Goal: Task Accomplishment & Management: Manage account settings

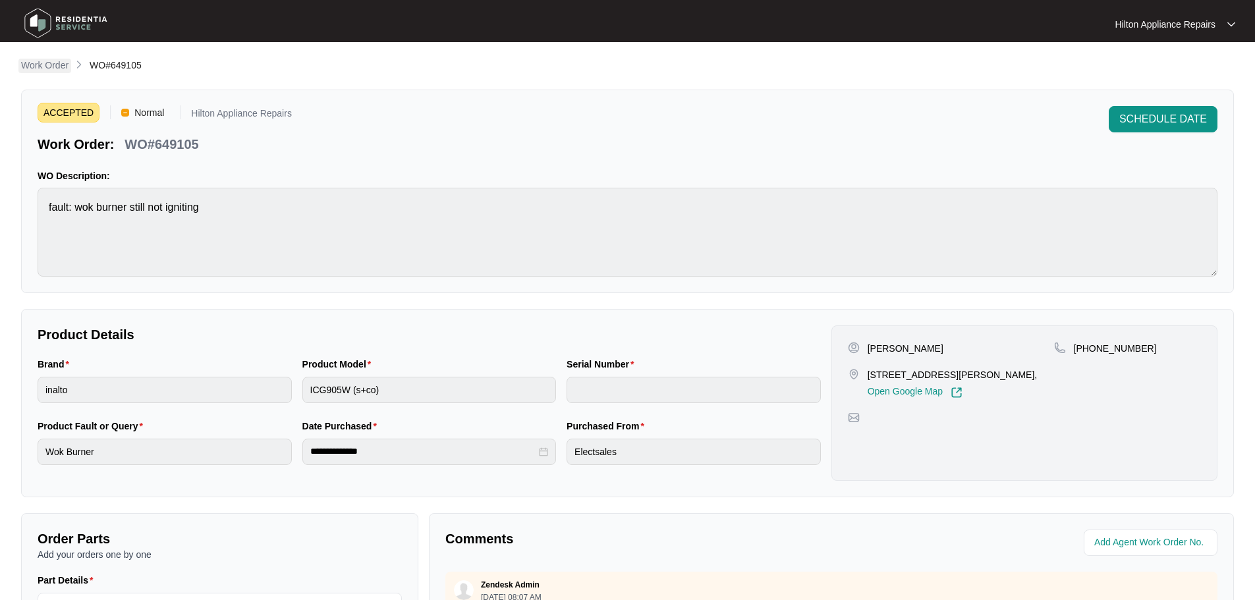
click at [44, 59] on p "Work Order" at bounding box center [44, 65] width 47 height 13
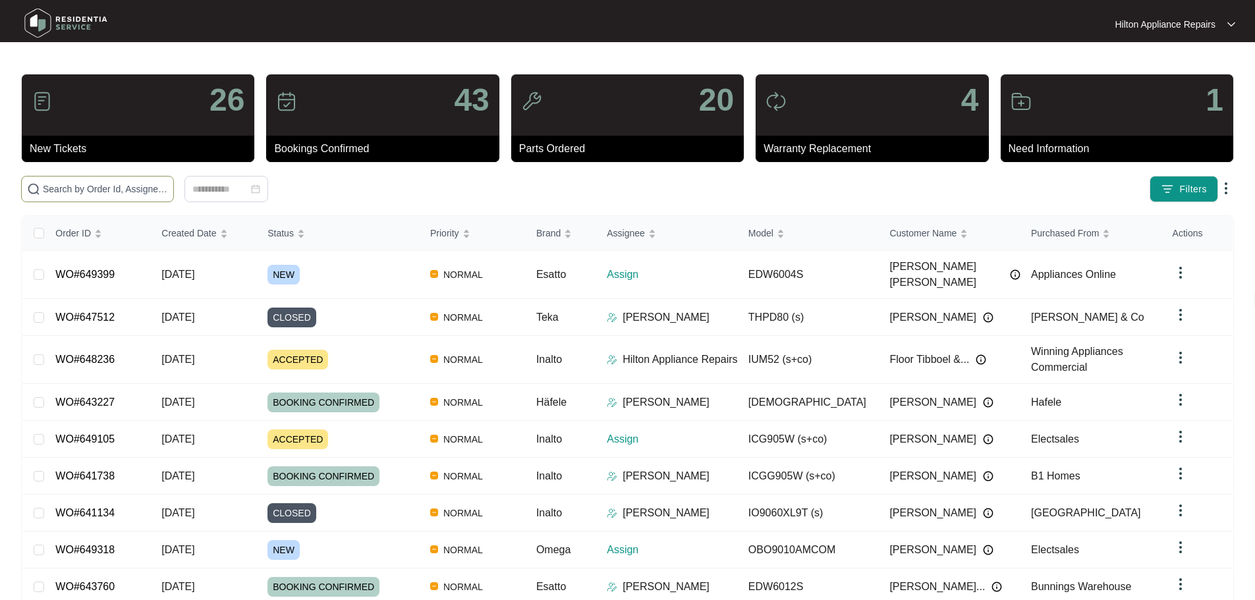
click at [157, 192] on input "text" at bounding box center [105, 189] width 125 height 14
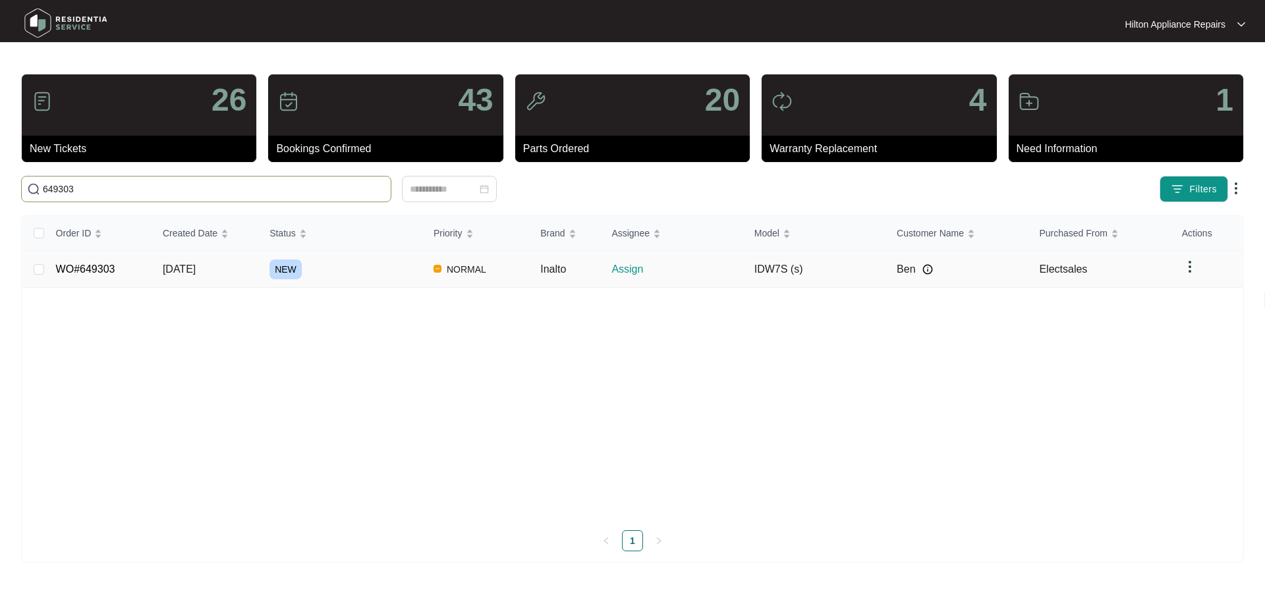
type input "649303"
click at [384, 269] on div "NEW" at bounding box center [345, 270] width 153 height 20
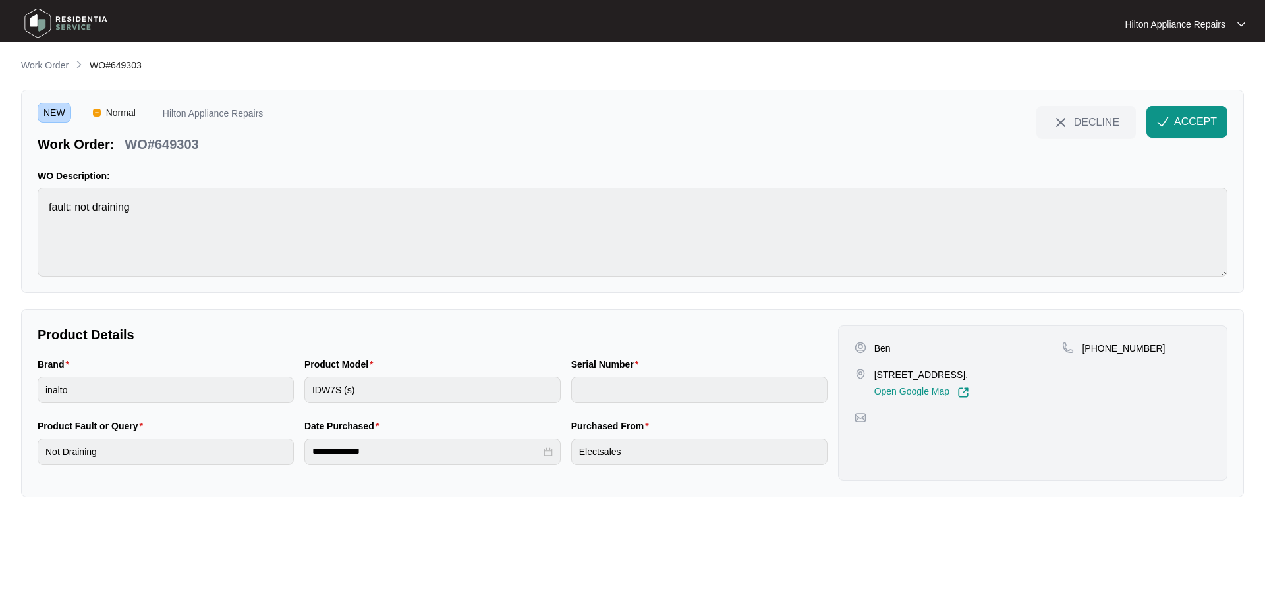
click at [298, 400] on div "Brand inalto Product Model IDW7S (s) Serial Number" at bounding box center [432, 388] width 800 height 62
click at [26, 194] on div "NEW Normal Hilton Appliance Repairs Work Order: WO#649303 DECLINE ACCEPT WO Des…" at bounding box center [632, 192] width 1223 height 204
click at [1161, 130] on button "ACCEPT" at bounding box center [1186, 122] width 81 height 32
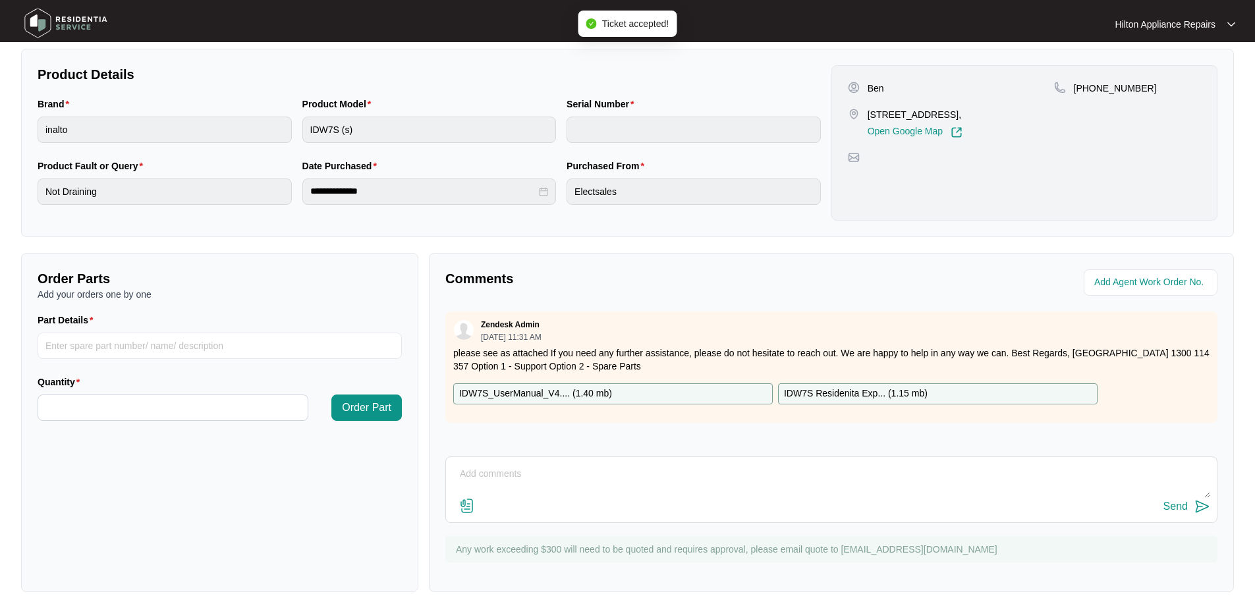
scroll to position [263, 0]
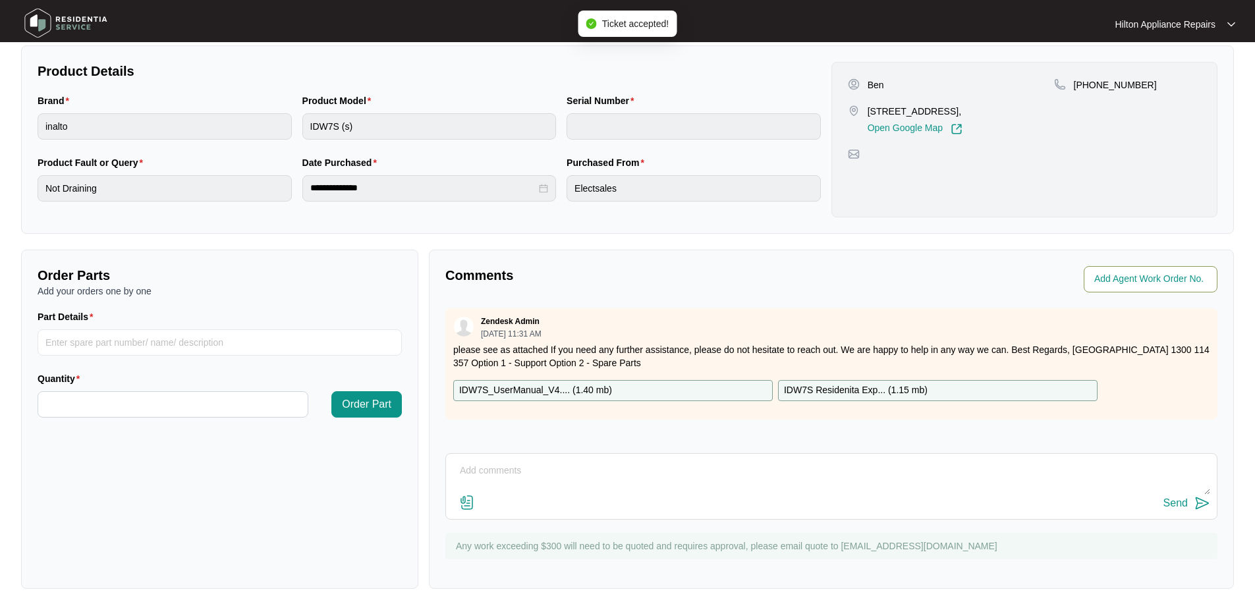
click at [1149, 283] on input "string" at bounding box center [1151, 279] width 115 height 16
type input "42722"
click at [956, 241] on div "**********" at bounding box center [627, 191] width 1213 height 794
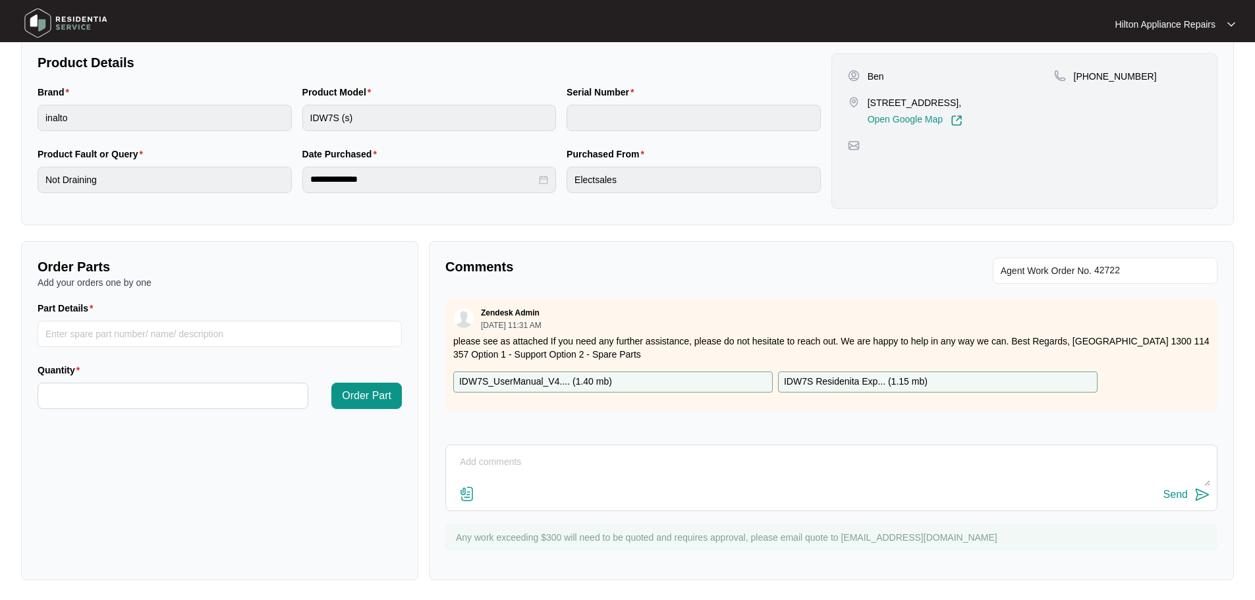
scroll to position [274, 0]
click at [613, 462] on textarea at bounding box center [831, 468] width 757 height 34
paste textarea "Hi [PERSON_NAME], We have attempted to make contact to schedule your appliance …"
type textarea "LMTC + Sent TXT Hi [PERSON_NAME], We have attempted to make contact to schedule…"
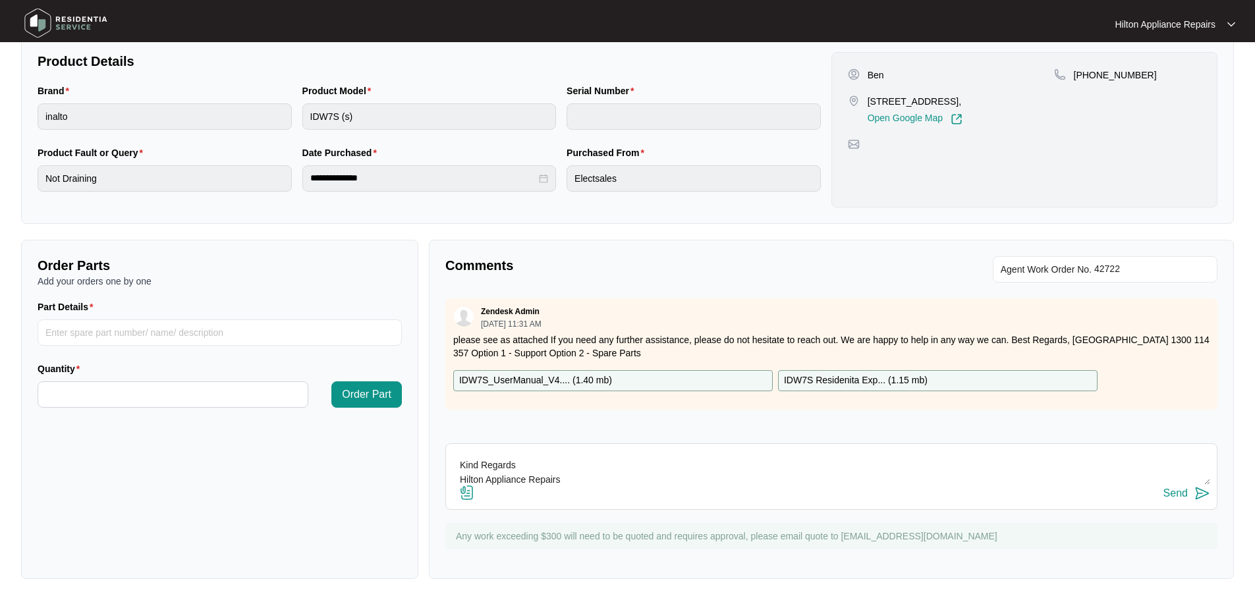
click at [1170, 494] on div "Send" at bounding box center [1175, 493] width 24 height 12
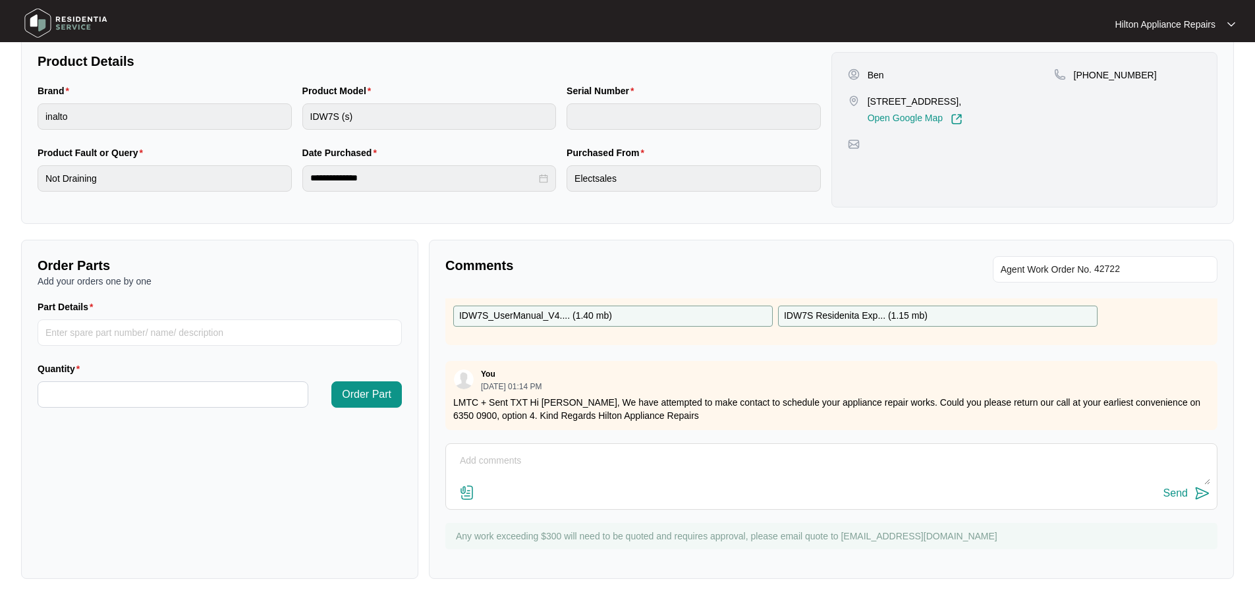
scroll to position [0, 0]
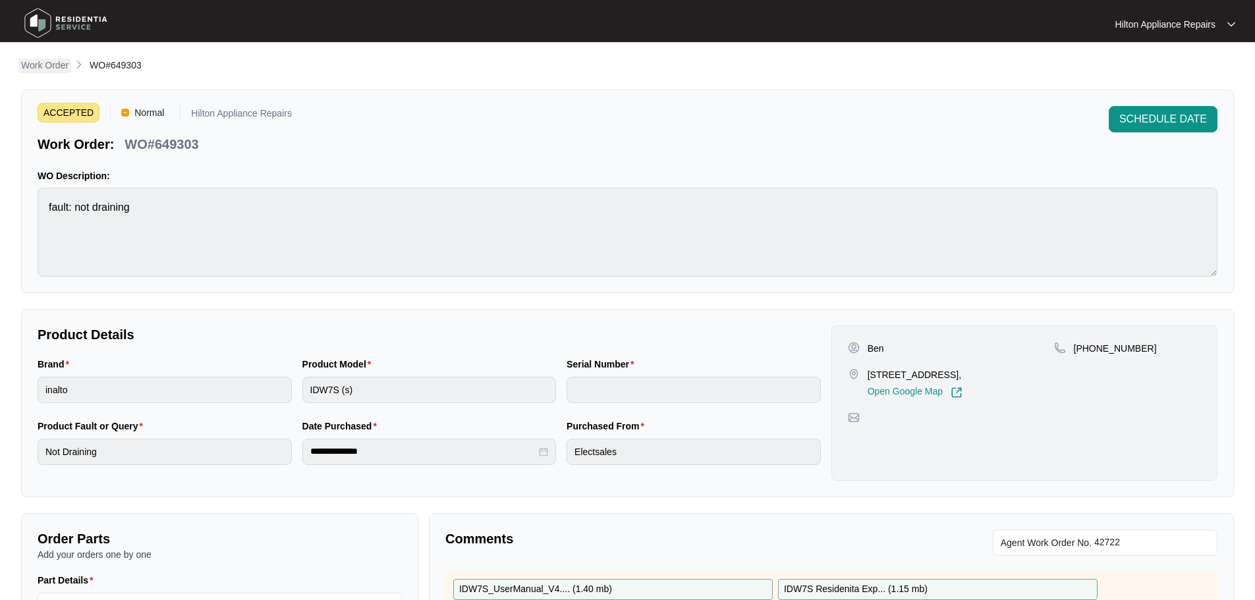
click at [41, 68] on p "Work Order" at bounding box center [44, 65] width 47 height 13
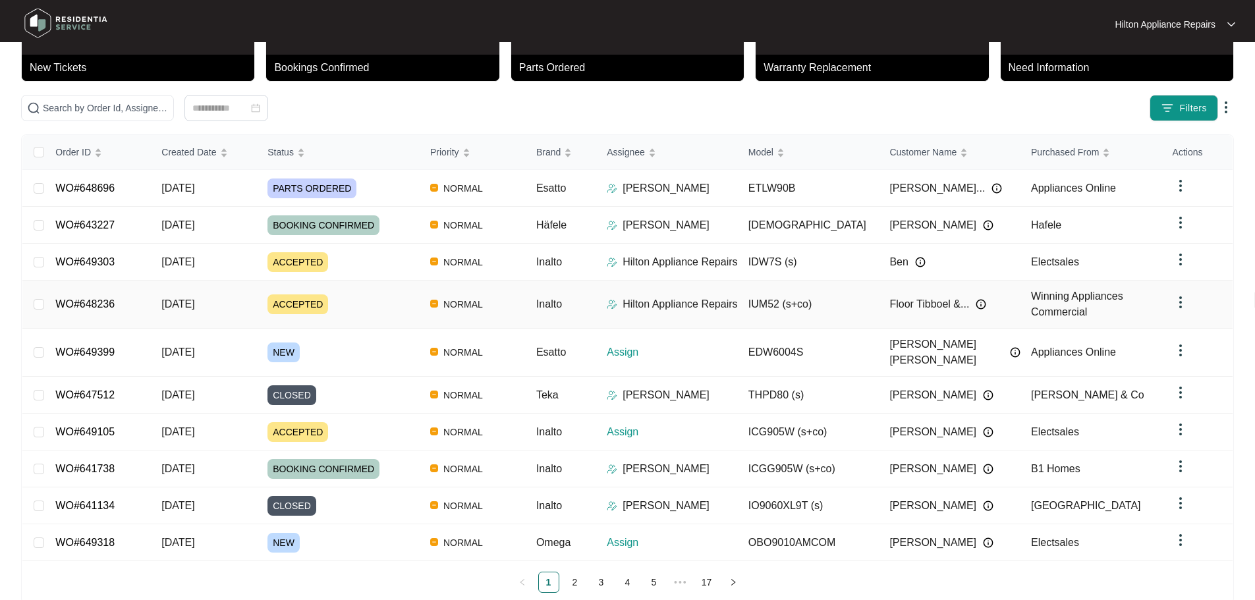
scroll to position [89, 0]
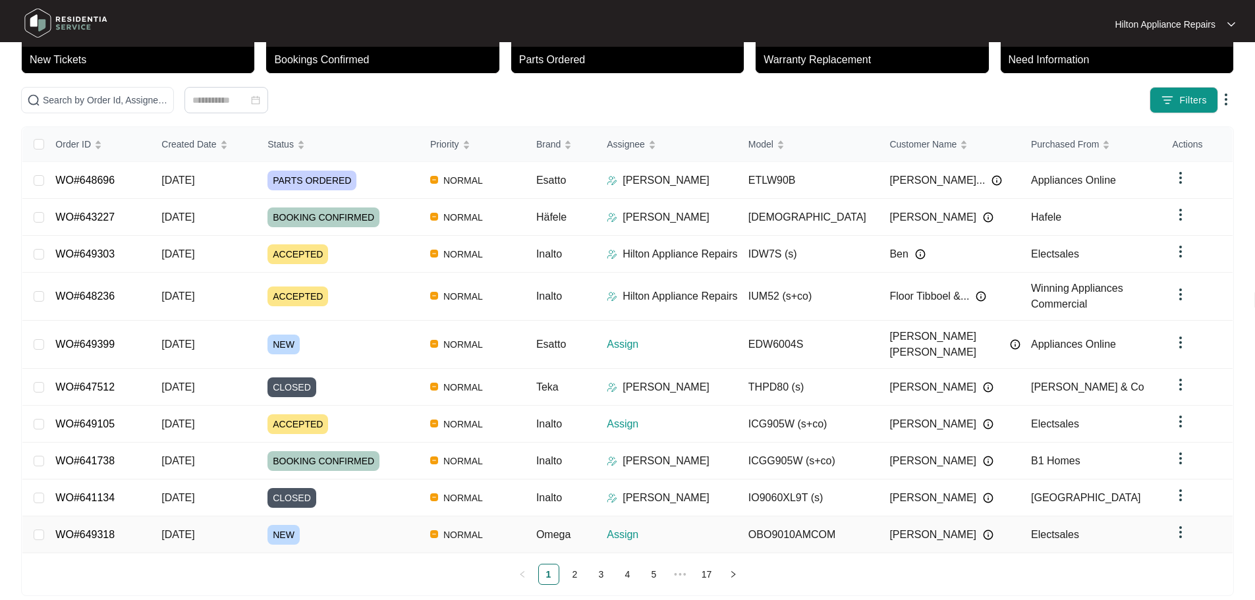
click at [382, 525] on div "NEW" at bounding box center [343, 535] width 152 height 20
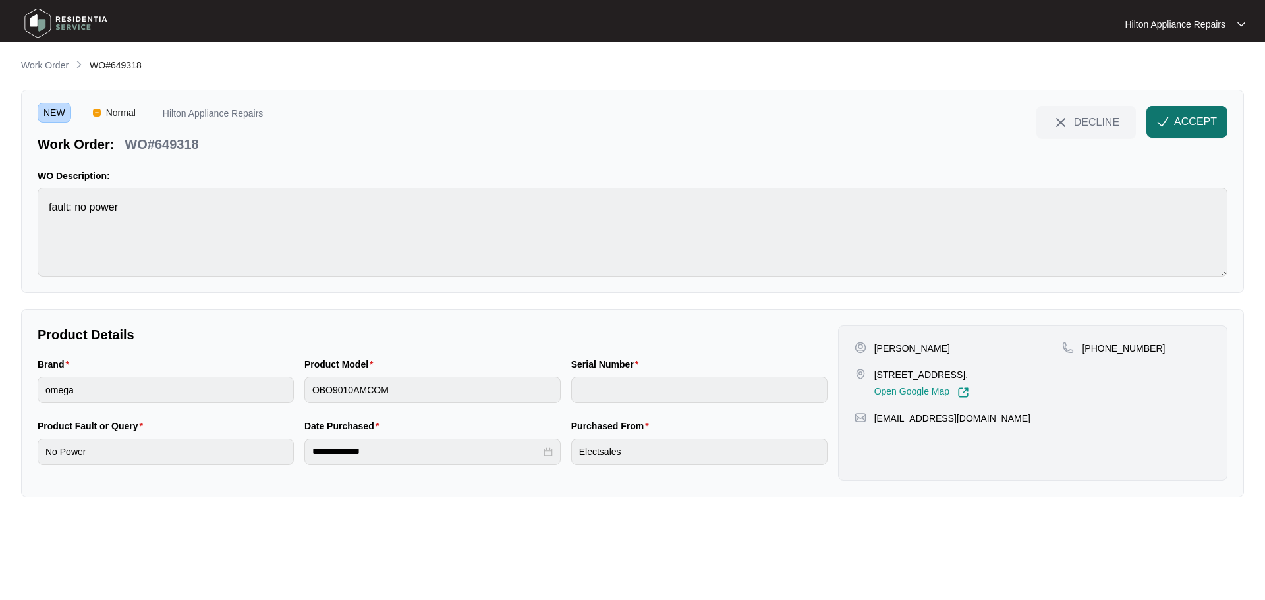
click at [1199, 127] on span "ACCEPT" at bounding box center [1195, 122] width 43 height 16
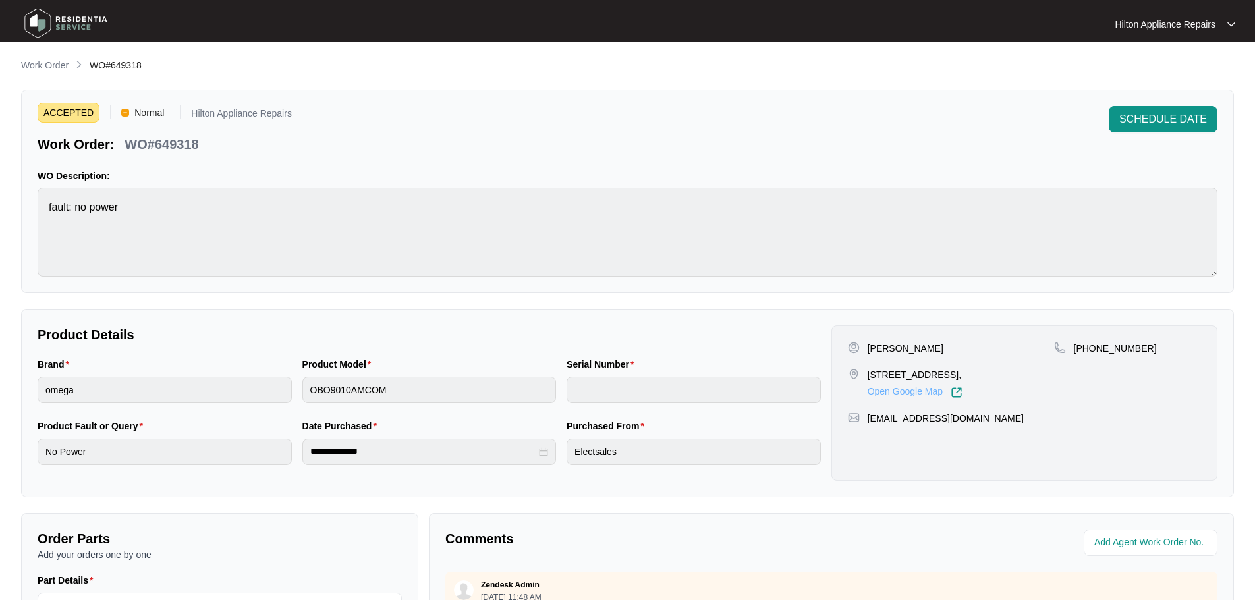
click at [923, 397] on link "Open Google Map" at bounding box center [914, 393] width 95 height 12
drag, startPoint x: 980, startPoint y: 420, endPoint x: 865, endPoint y: 433, distance: 116.1
click at [865, 433] on div "[PERSON_NAME] [STREET_ADDRESS], Open Google Map [PHONE_NUMBER] [EMAIL_ADDRESS][…" at bounding box center [1024, 402] width 386 height 155
copy p "[EMAIL_ADDRESS][DOMAIN_NAME]"
click at [283, 384] on div "Brand omega Product Model OBO9010AMCOM Serial Number" at bounding box center [429, 388] width 794 height 62
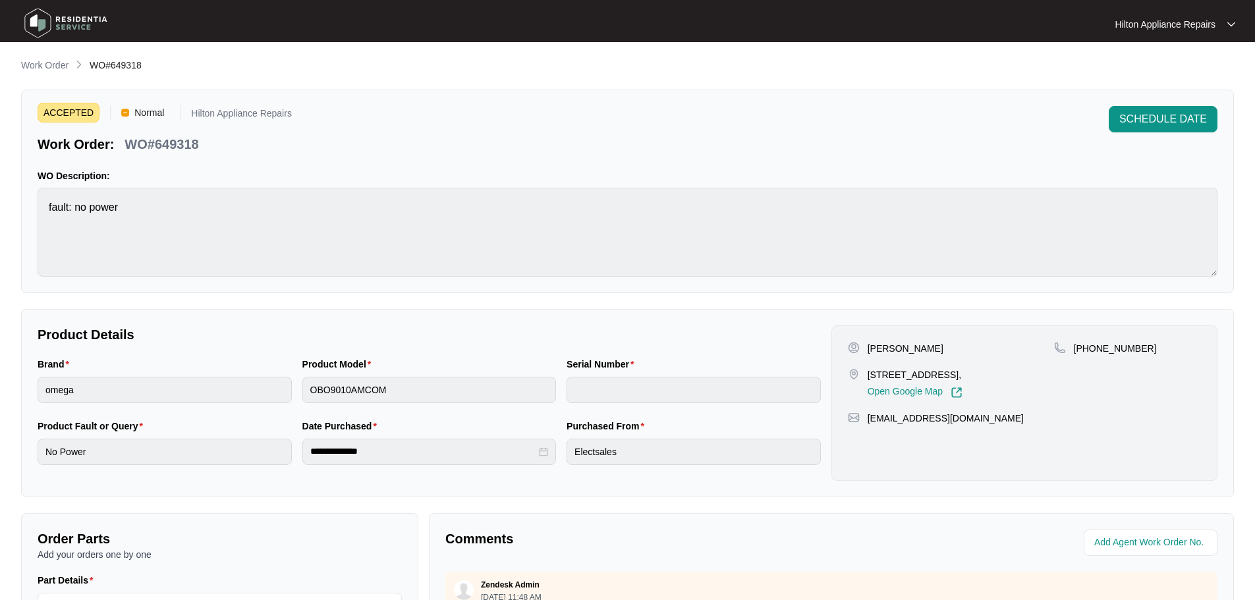
click at [9, 199] on main "**********" at bounding box center [627, 436] width 1255 height 873
click at [1116, 547] on input "string" at bounding box center [1151, 543] width 115 height 16
type input "42724"
click at [1167, 119] on span "SCHEDULE DATE" at bounding box center [1163, 119] width 88 height 16
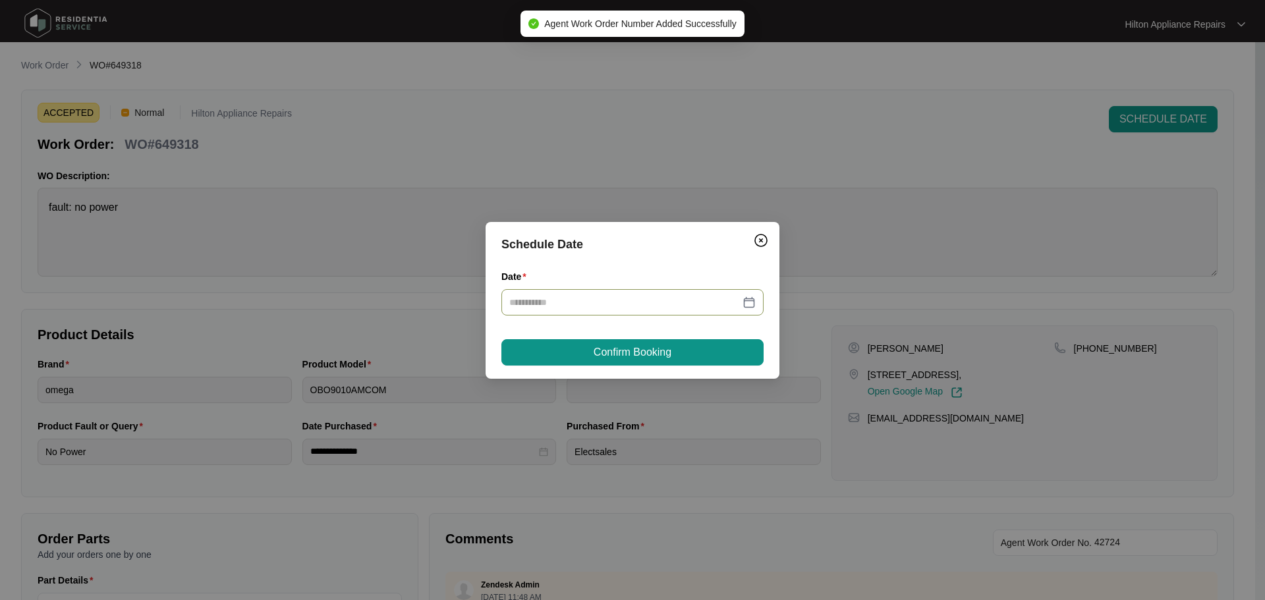
click at [570, 309] on input "Date" at bounding box center [624, 302] width 231 height 14
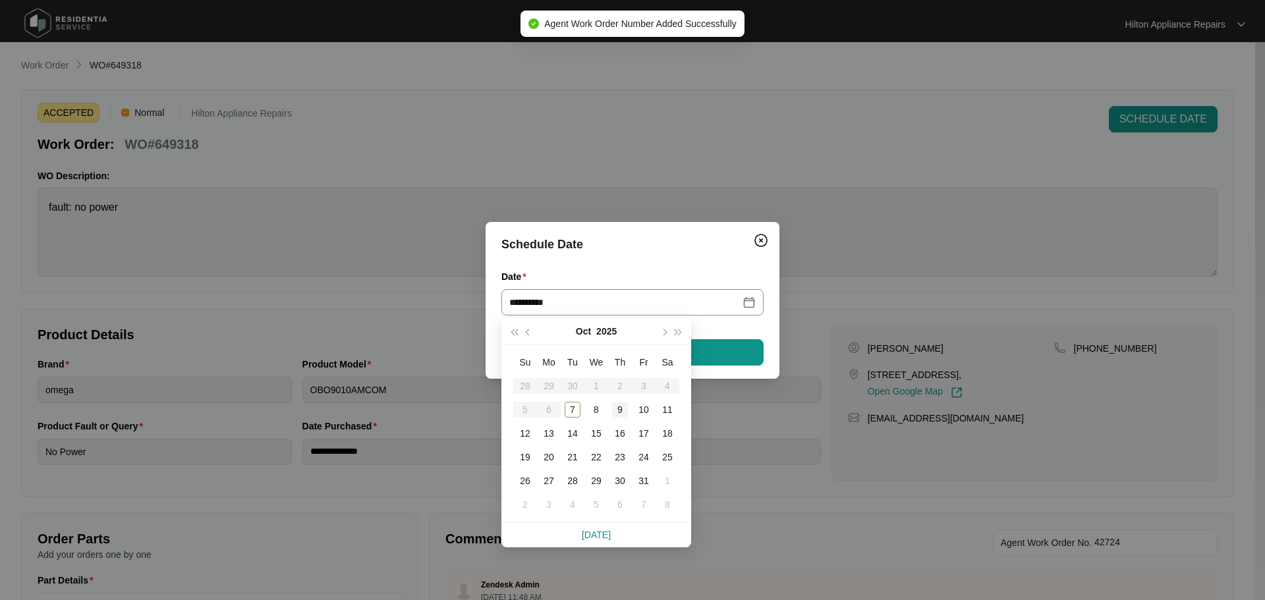
type input "**********"
click at [616, 411] on div "9" at bounding box center [620, 410] width 16 height 16
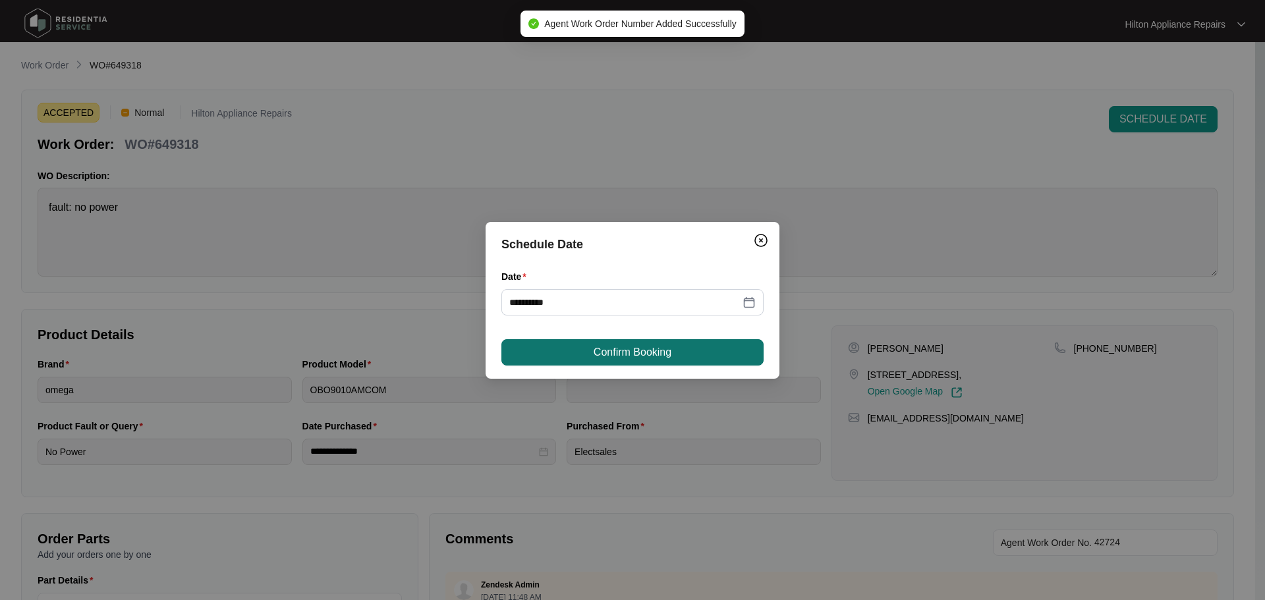
click at [622, 356] on span "Confirm Booking" at bounding box center [632, 352] width 78 height 16
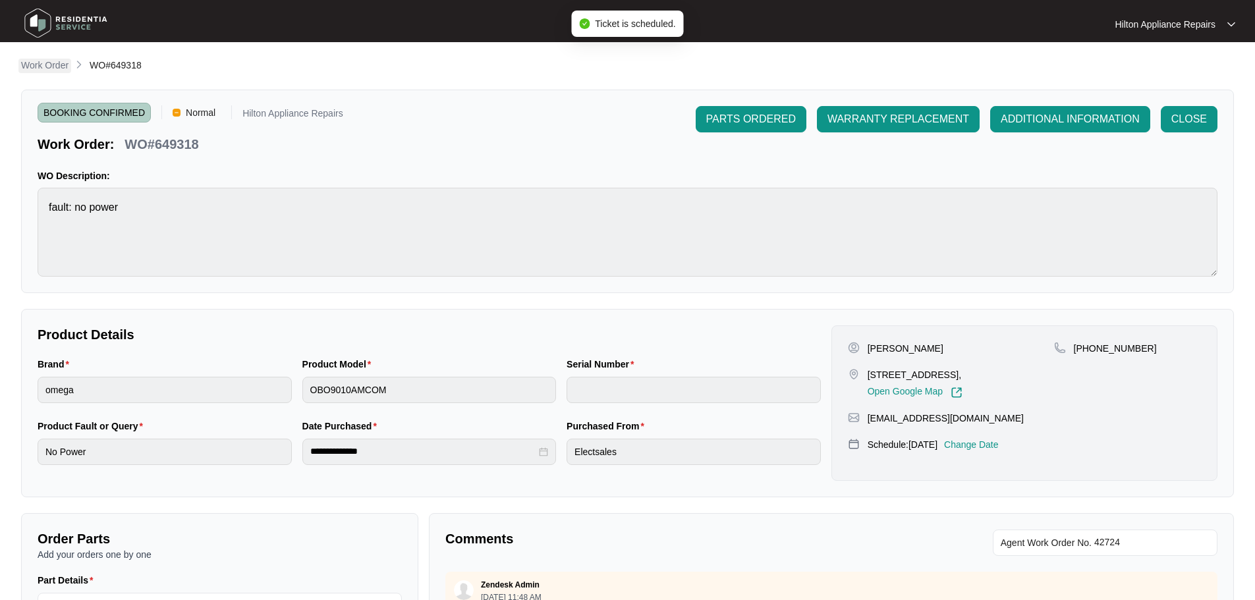
click at [25, 61] on p "Work Order" at bounding box center [44, 65] width 47 height 13
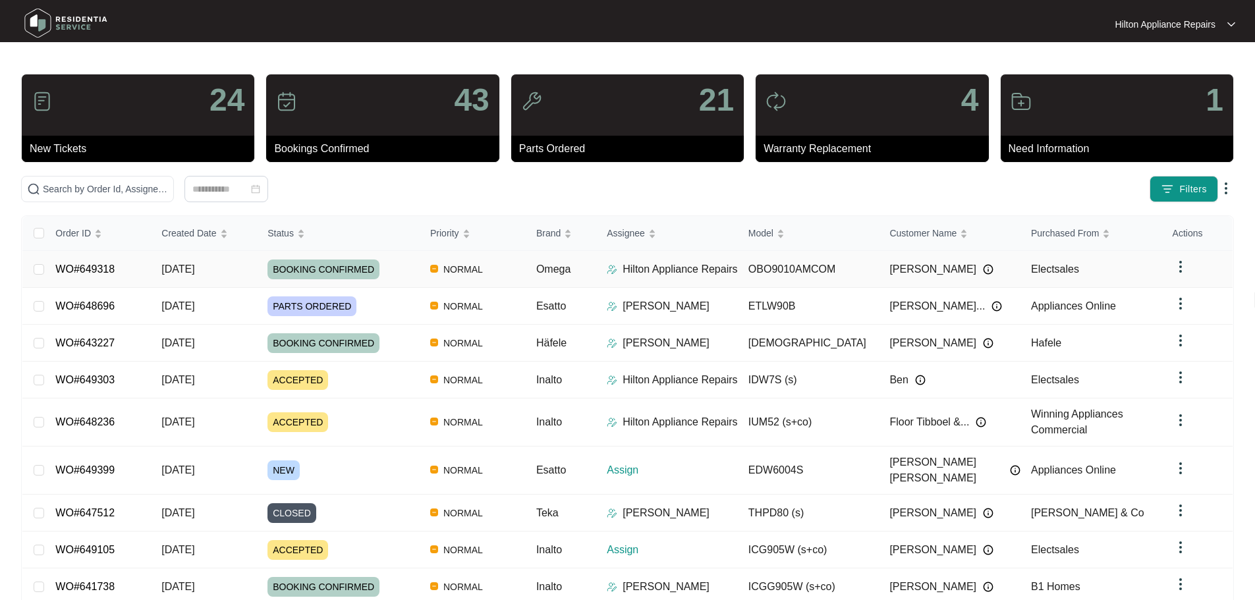
click at [615, 269] on img at bounding box center [612, 269] width 11 height 11
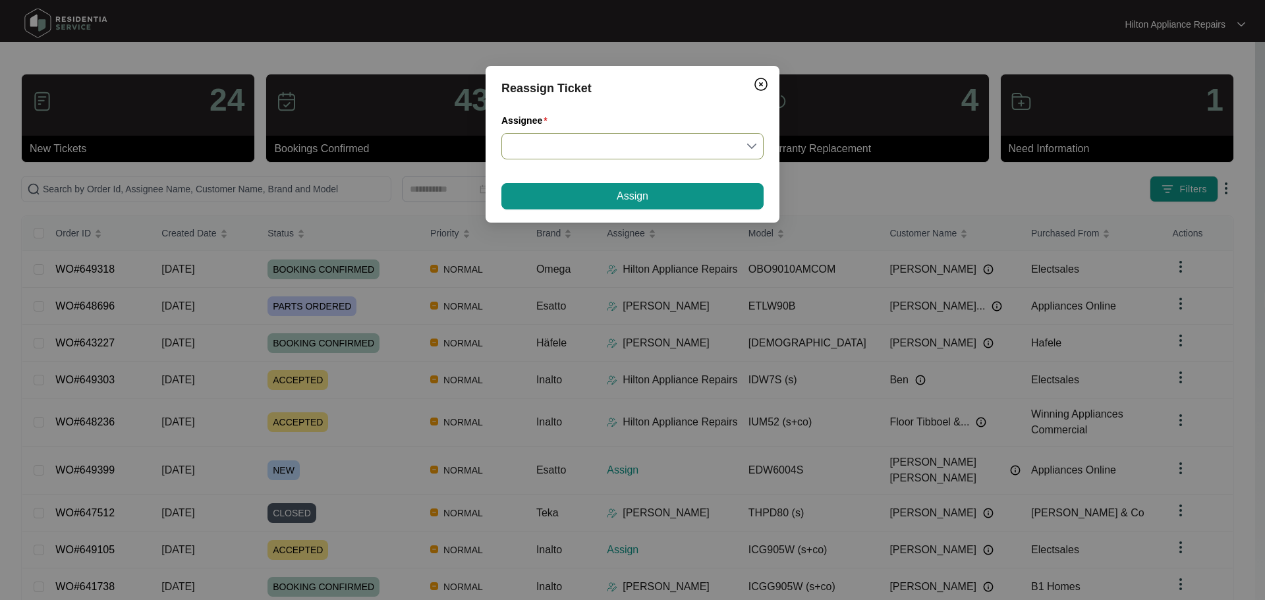
click at [622, 146] on input "Assignee" at bounding box center [632, 146] width 246 height 25
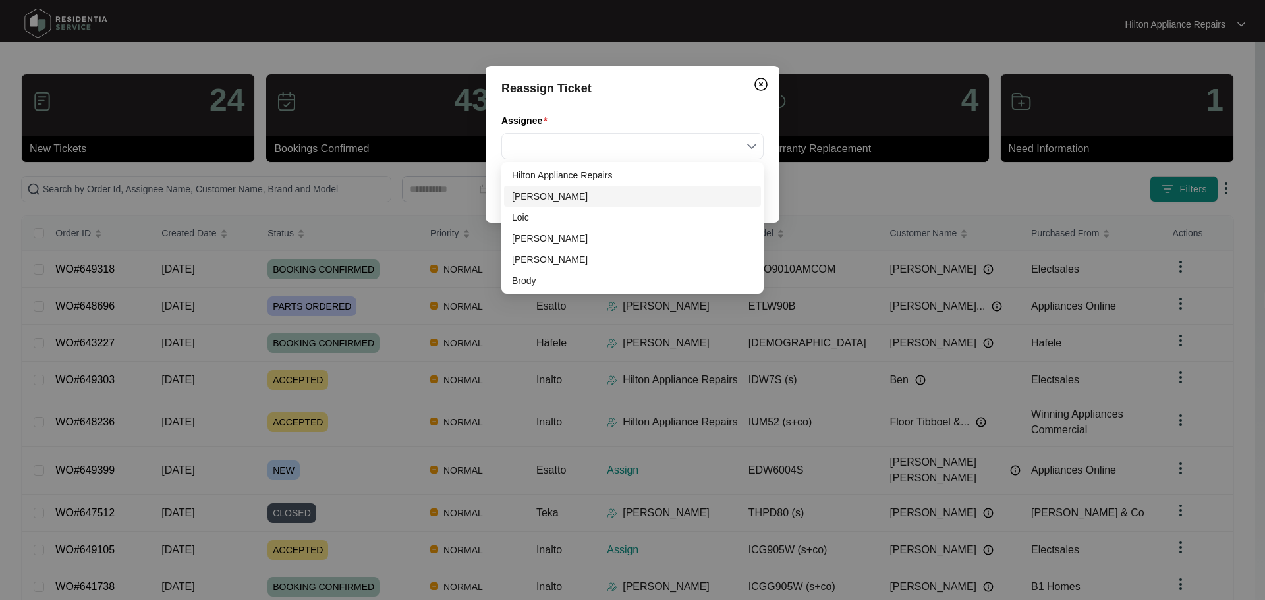
click at [541, 196] on div "[PERSON_NAME]" at bounding box center [632, 196] width 241 height 14
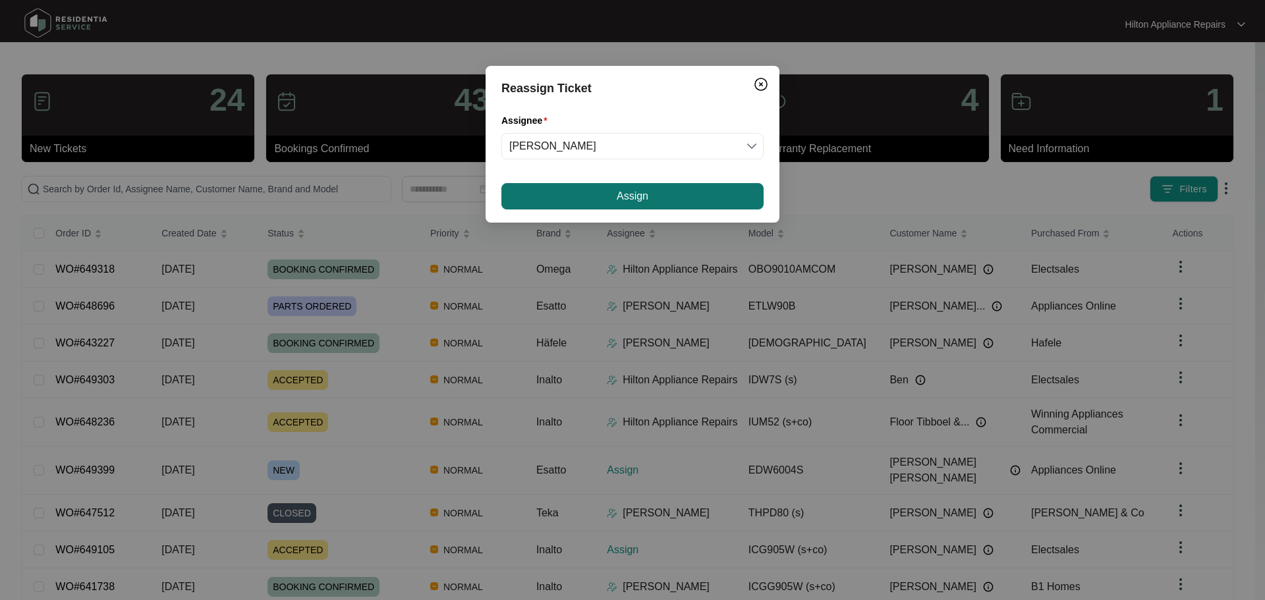
click at [661, 197] on button "Assign" at bounding box center [632, 196] width 262 height 26
